Goal: Information Seeking & Learning: Learn about a topic

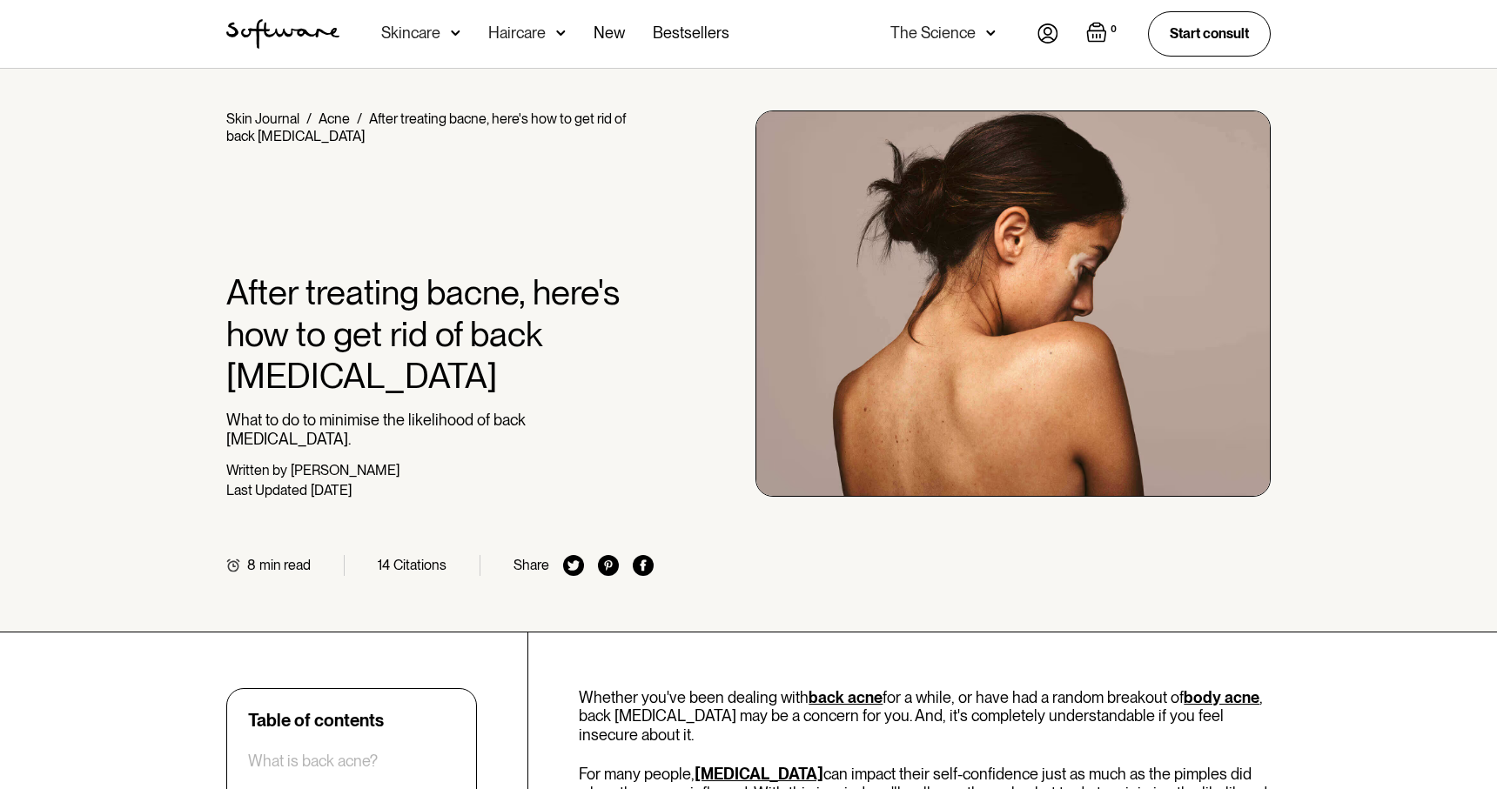
click at [435, 28] on div "Skincare" at bounding box center [410, 32] width 59 height 17
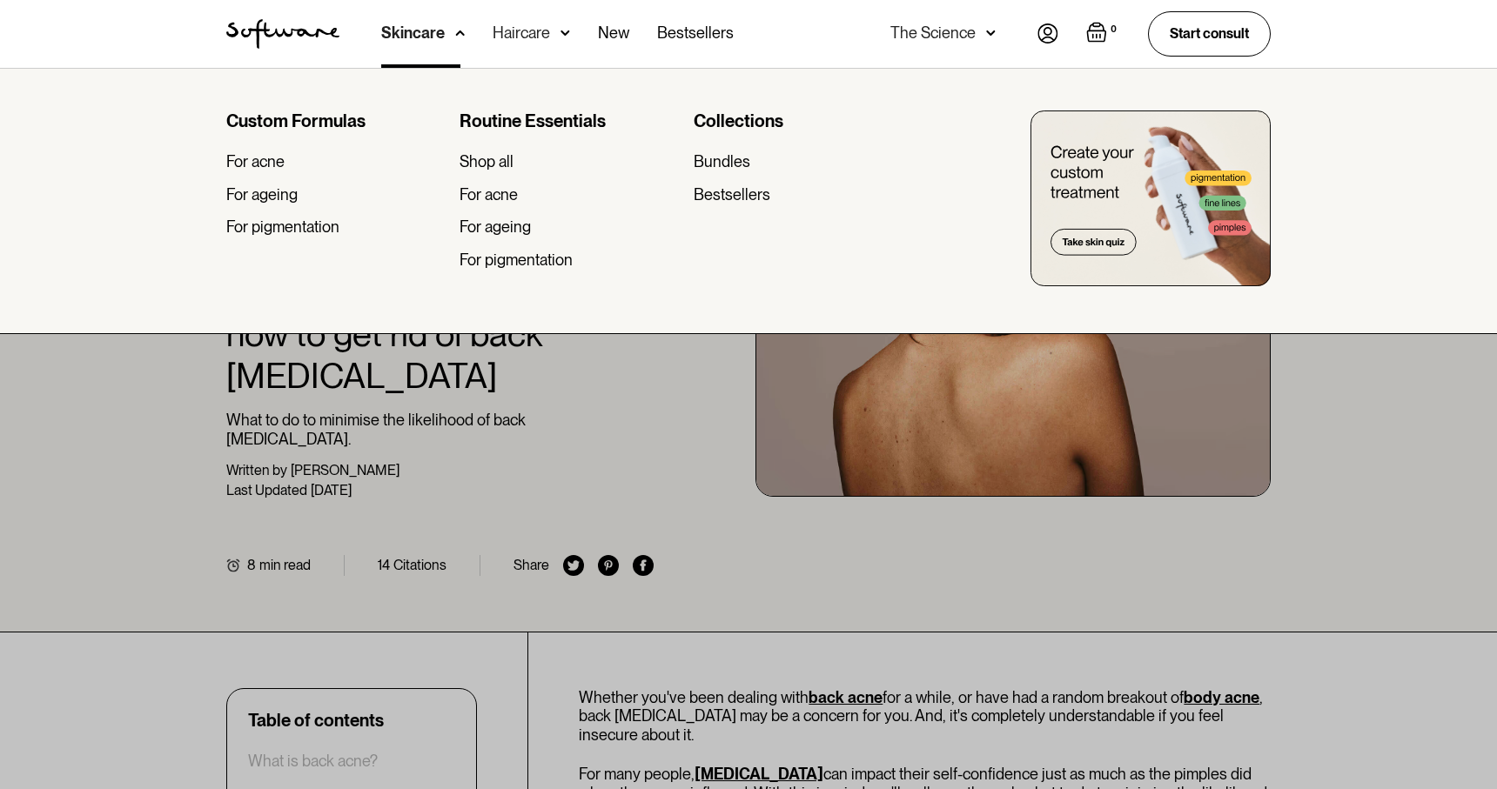
click at [369, 466] on div at bounding box center [748, 462] width 1497 height 789
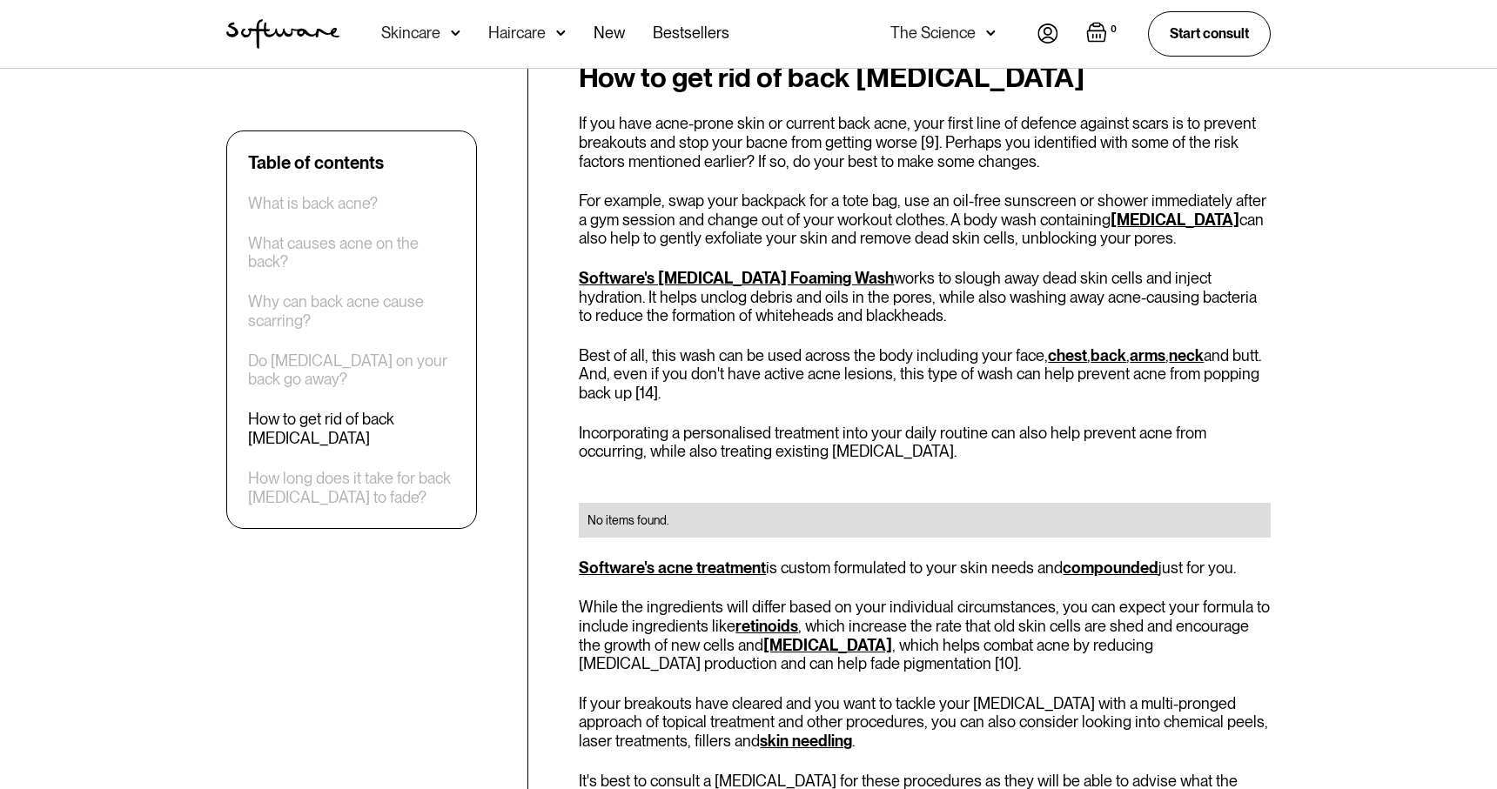
scroll to position [2342, 0]
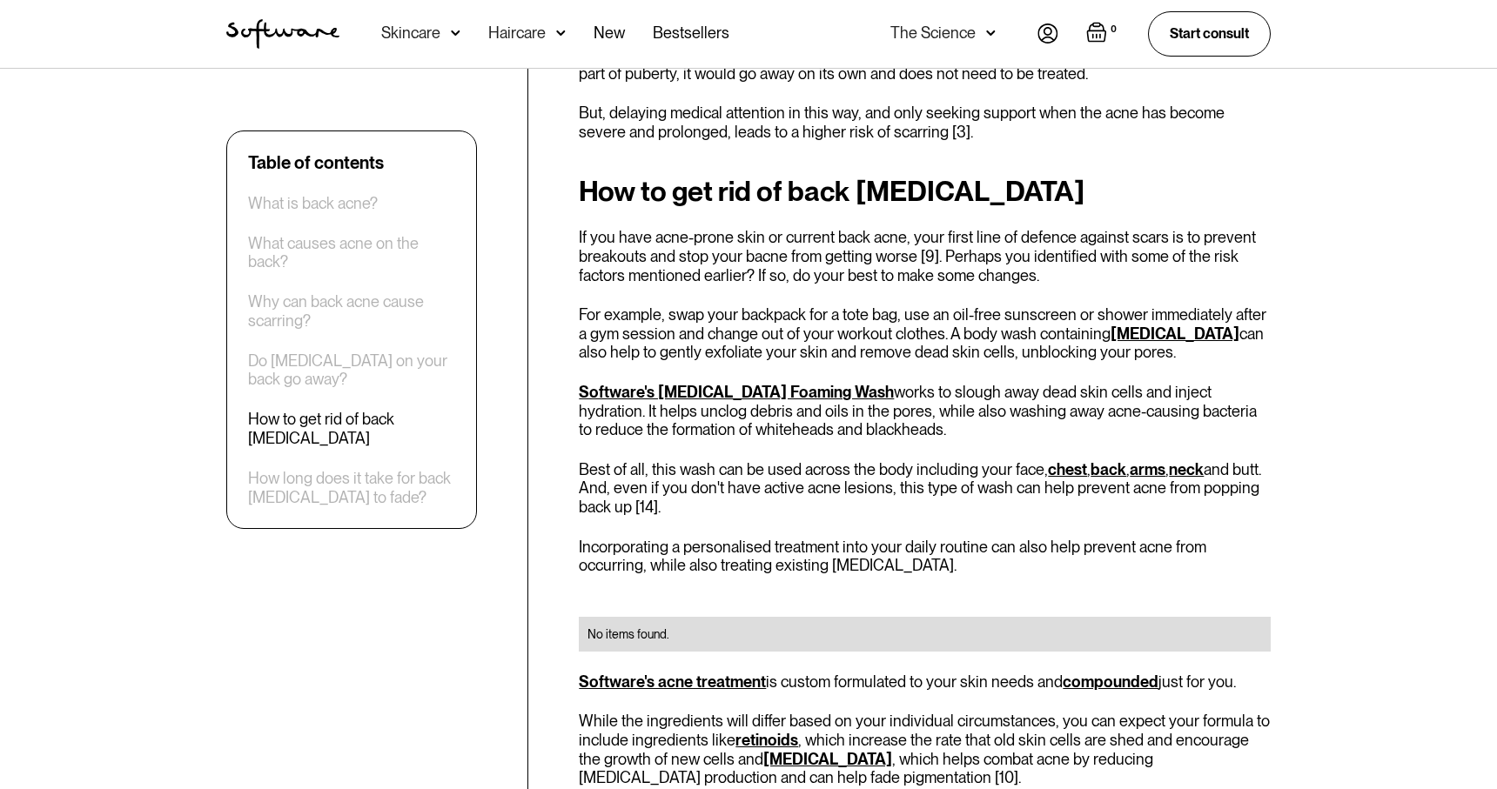
click at [421, 30] on div "Skincare" at bounding box center [410, 32] width 59 height 17
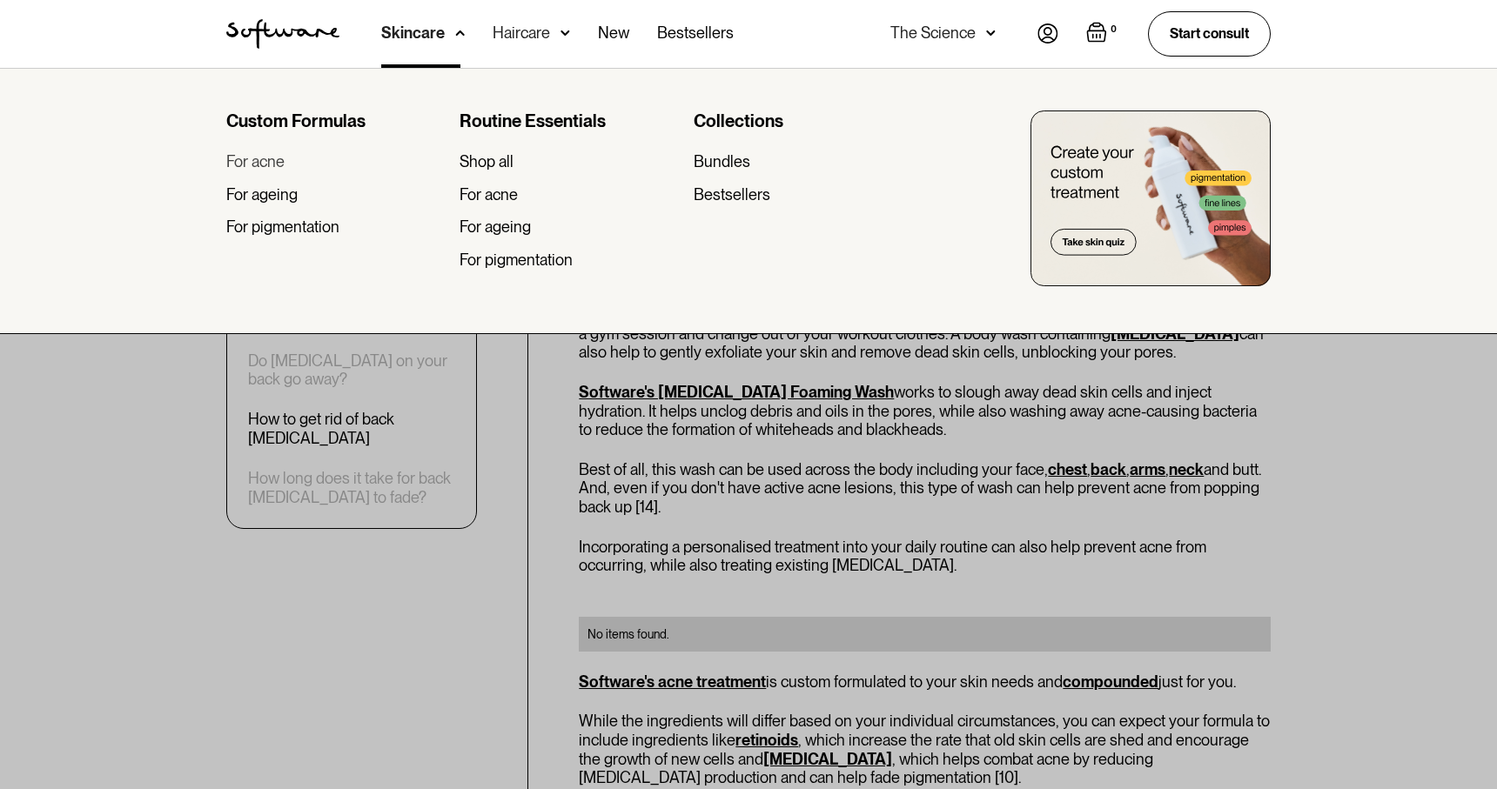
click at [264, 161] on div "For acne" at bounding box center [255, 161] width 58 height 19
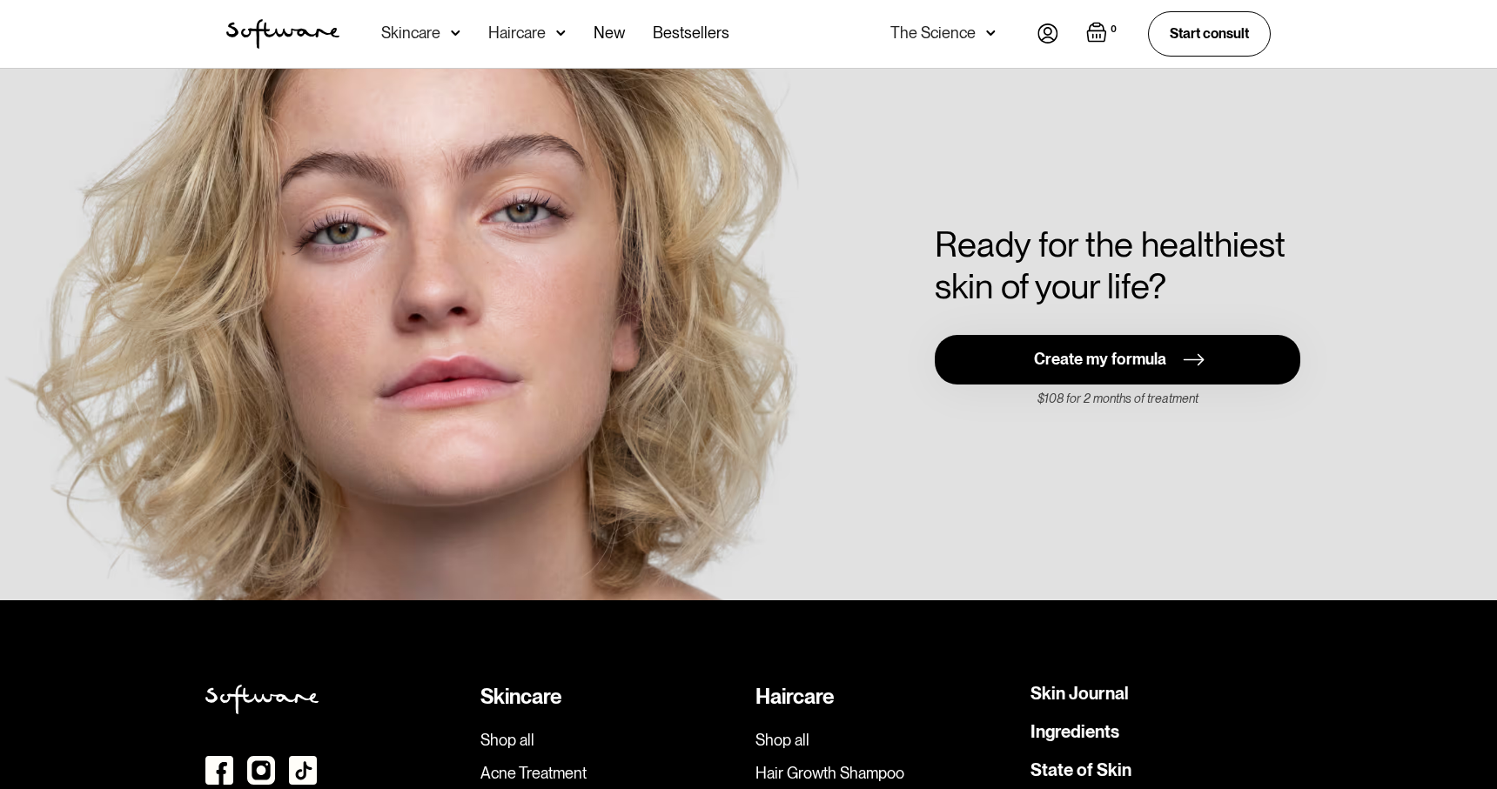
scroll to position [3638, 0]
